Goal: Check status

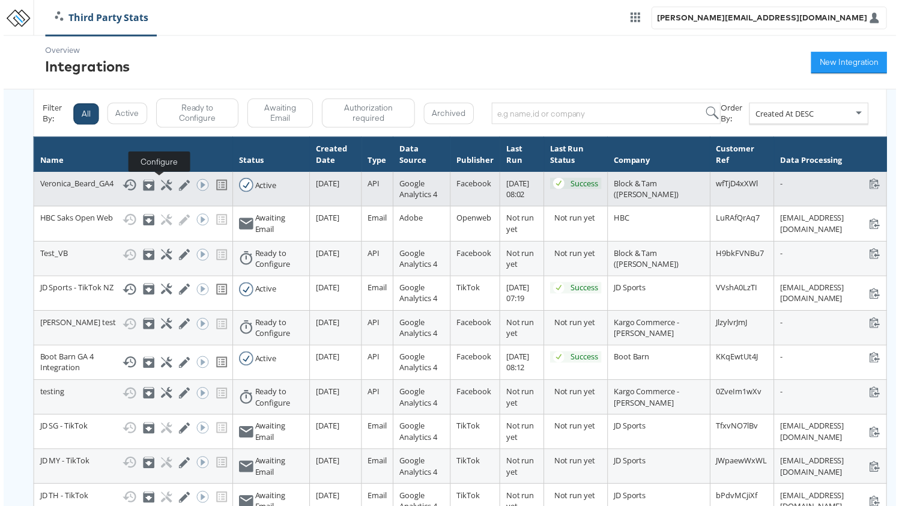
click at [159, 187] on icon at bounding box center [164, 186] width 11 height 11
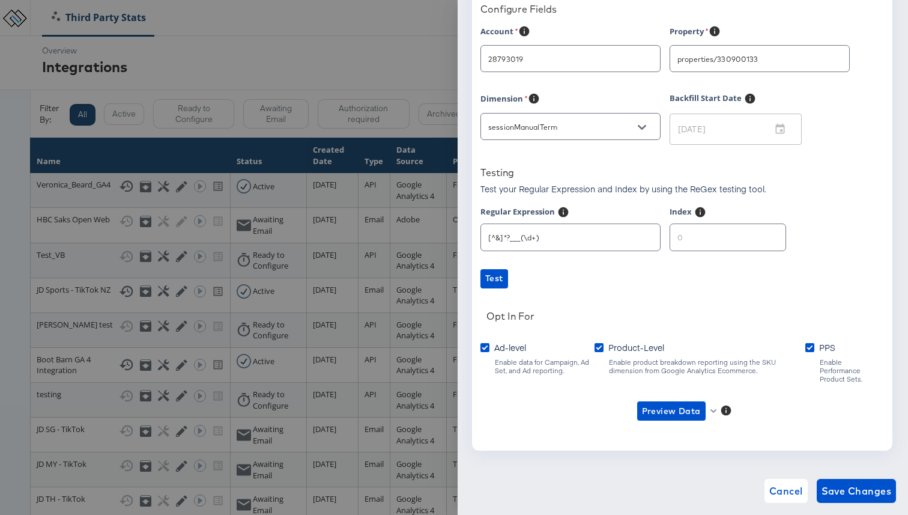
scroll to position [114, 0]
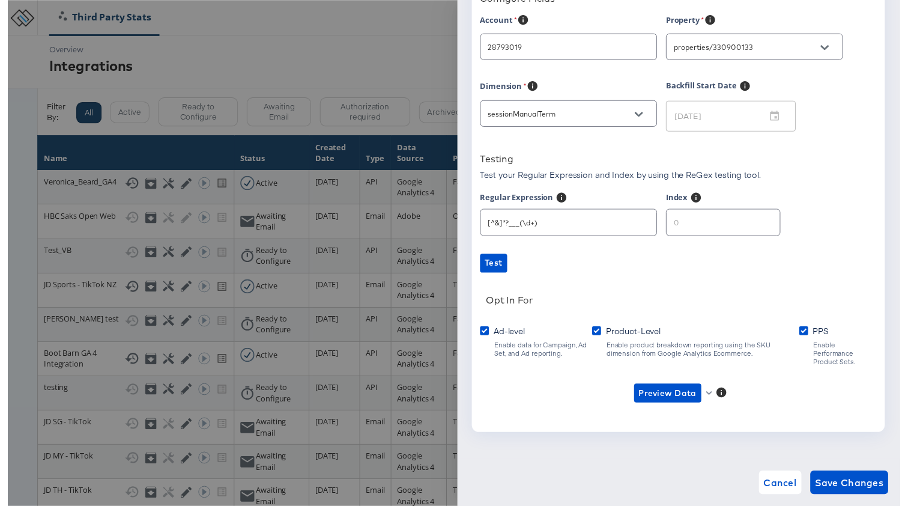
type input "Veronica Beard"
click at [657, 393] on span "Preview Data" at bounding box center [671, 400] width 59 height 15
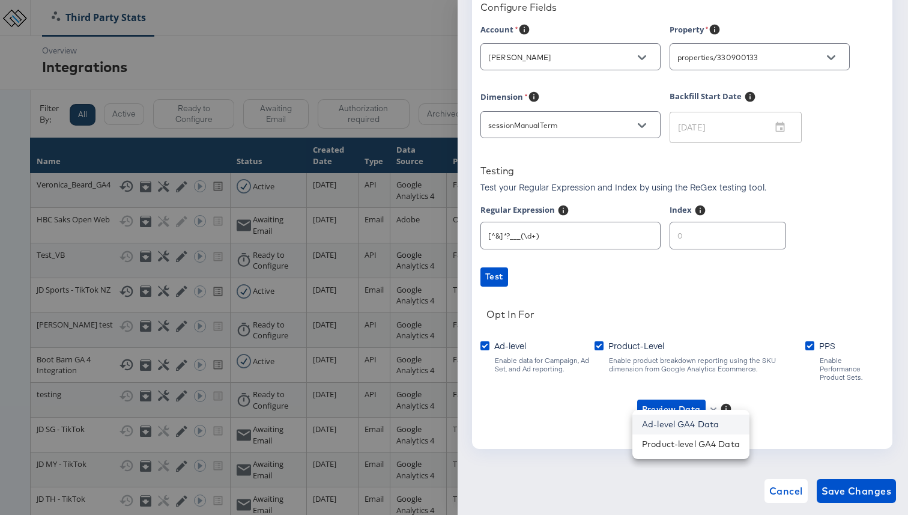
click at [694, 419] on li "Ad-level GA4 Data" at bounding box center [691, 425] width 117 height 20
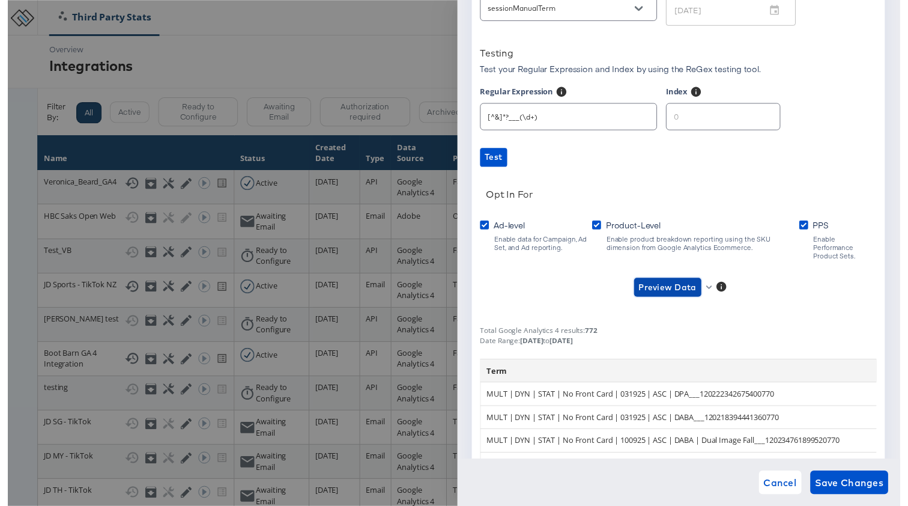
scroll to position [222, 0]
type input "1"
click at [759, 114] on input "1" at bounding box center [727, 113] width 115 height 26
click at [706, 283] on span "Preview Data" at bounding box center [675, 291] width 77 height 19
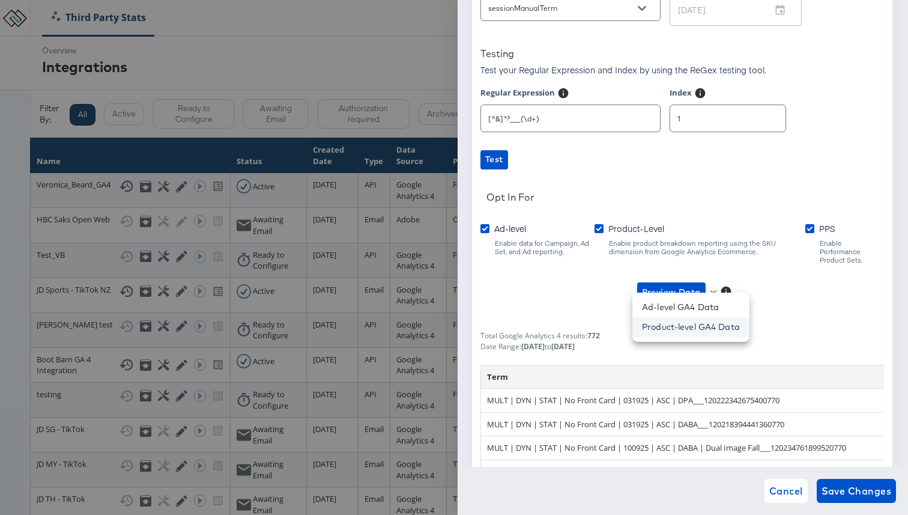
click at [694, 327] on li "Product-level GA4 Data" at bounding box center [691, 327] width 117 height 20
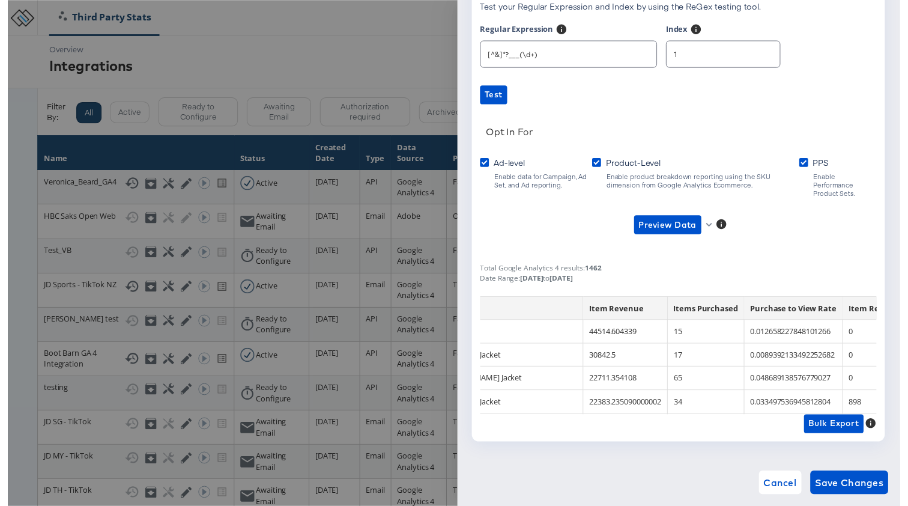
scroll to position [0, 0]
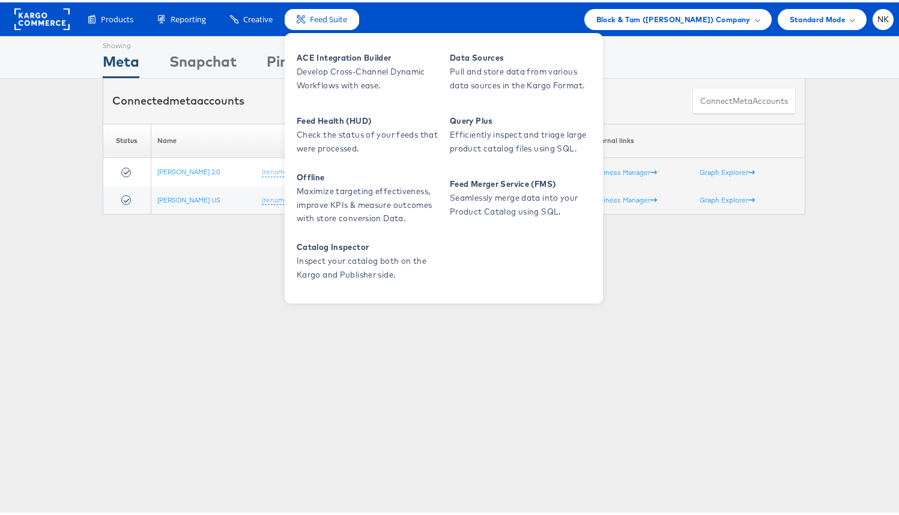
click at [325, 19] on span "Feed Suite" at bounding box center [328, 16] width 37 height 11
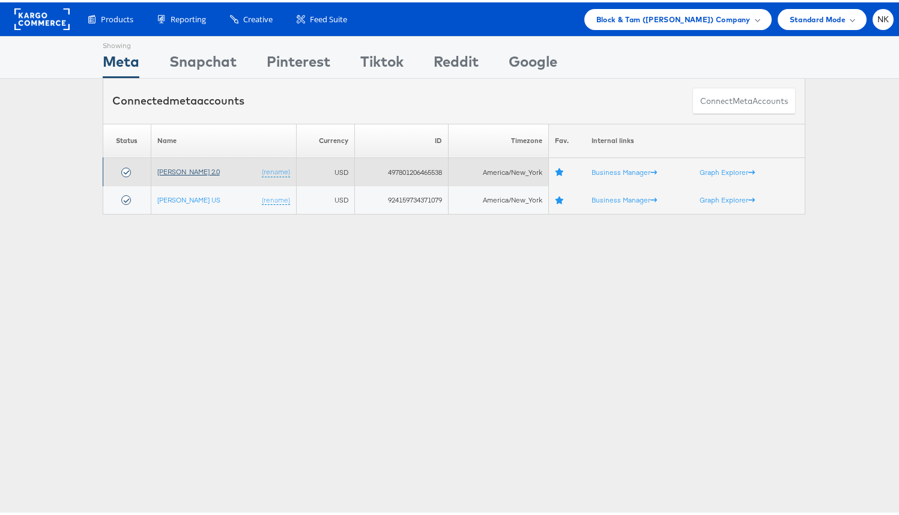
click at [193, 171] on link "[PERSON_NAME] 2.0" at bounding box center [188, 169] width 62 height 9
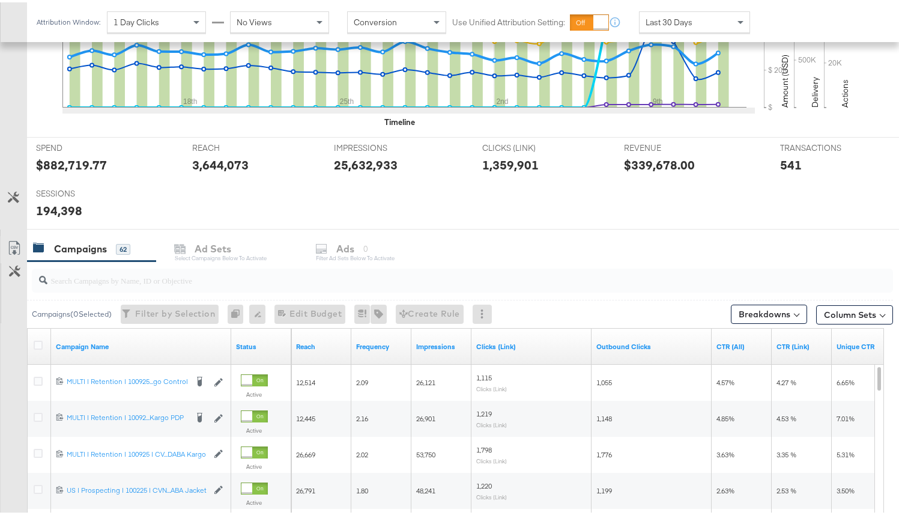
scroll to position [503, 0]
